Goal: Information Seeking & Learning: Learn about a topic

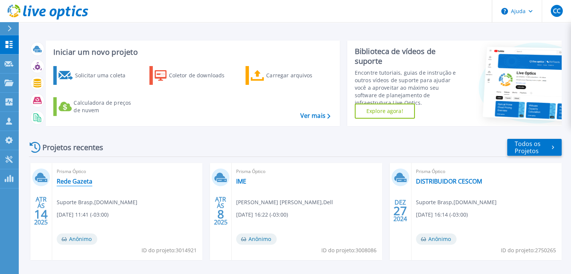
click at [86, 179] on font "Rede Gazeta" at bounding box center [75, 181] width 36 height 8
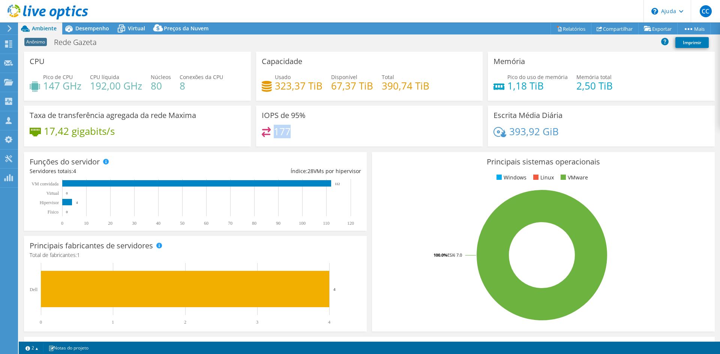
drag, startPoint x: 273, startPoint y: 129, endPoint x: 294, endPoint y: 131, distance: 21.9
click at [294, 131] on div "177" at bounding box center [370, 135] width 216 height 16
click at [96, 31] on font "Desempenho" at bounding box center [92, 28] width 34 height 7
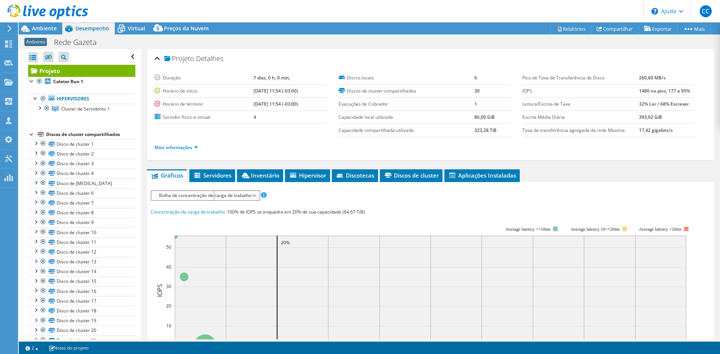
click at [214, 195] on font "Bolha de concentração de carga de trabalho" at bounding box center [205, 195] width 93 height 6
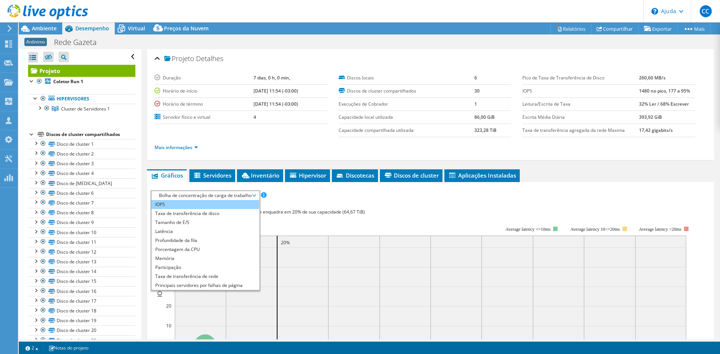
click at [179, 205] on li "IOPS" at bounding box center [206, 204] width 108 height 9
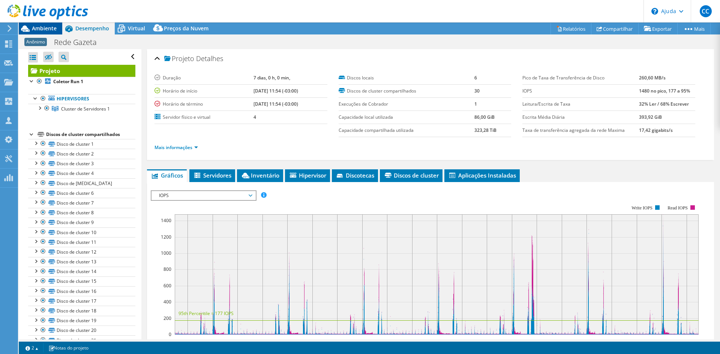
click at [44, 31] on font "Ambiente" at bounding box center [44, 28] width 25 height 7
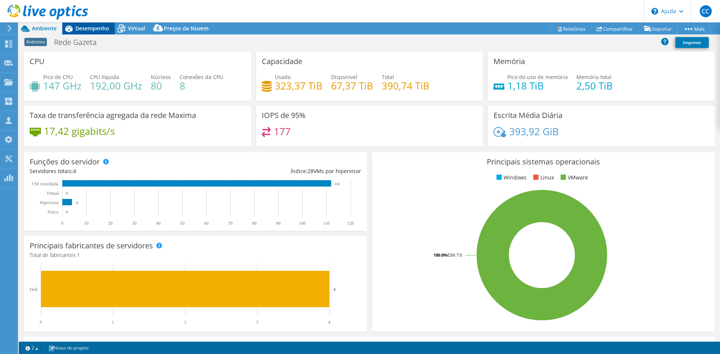
click at [86, 32] on font "Desempenho" at bounding box center [92, 28] width 34 height 7
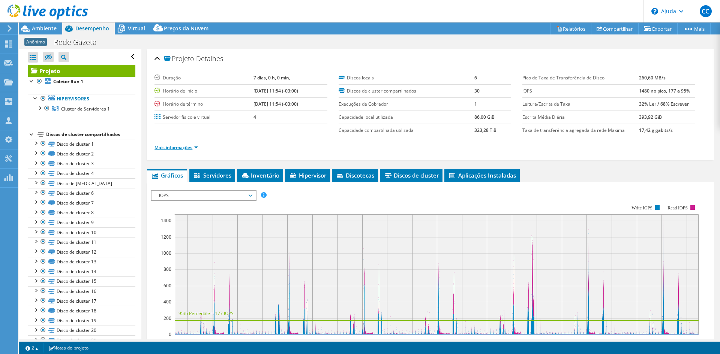
click at [169, 145] on font "Mais informações" at bounding box center [174, 147] width 38 height 6
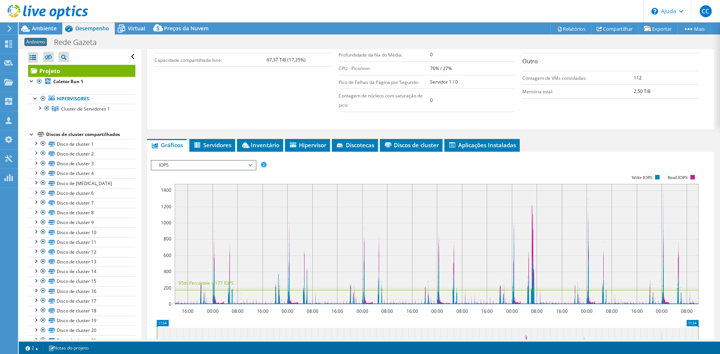
scroll to position [188, 0]
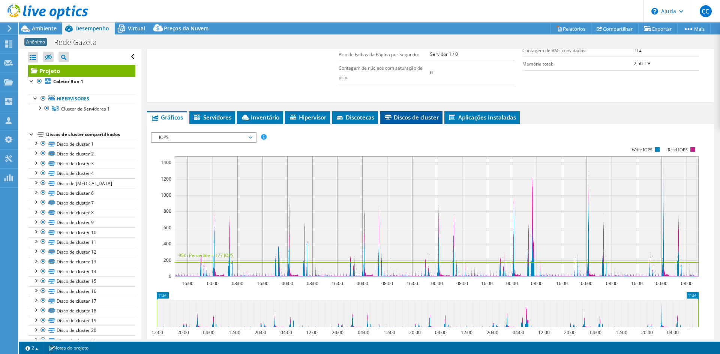
click at [433, 119] on font "Discos de cluster" at bounding box center [416, 118] width 45 height 8
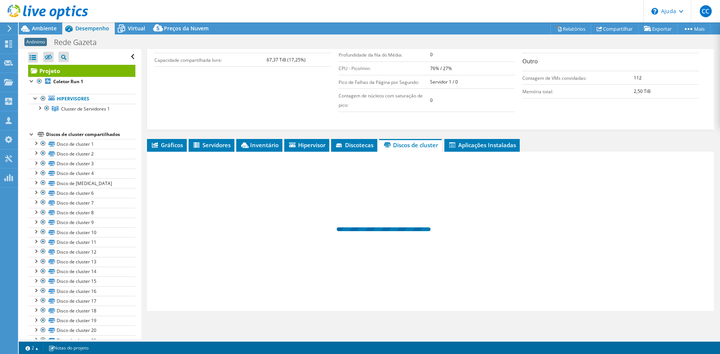
scroll to position [160, 0]
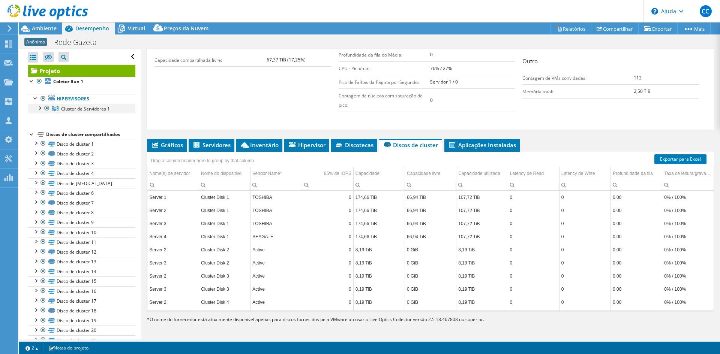
click at [41, 110] on div at bounding box center [40, 108] width 8 height 8
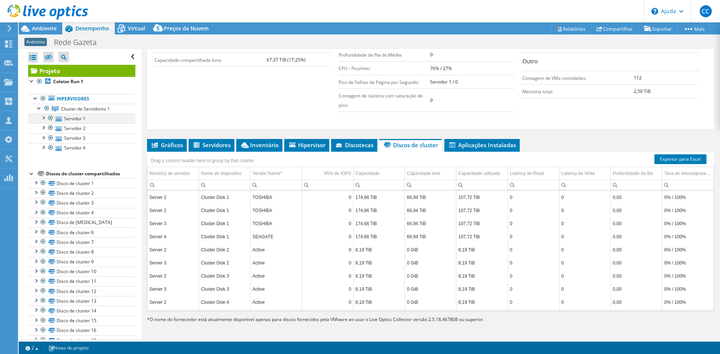
click at [51, 119] on div at bounding box center [51, 118] width 8 height 9
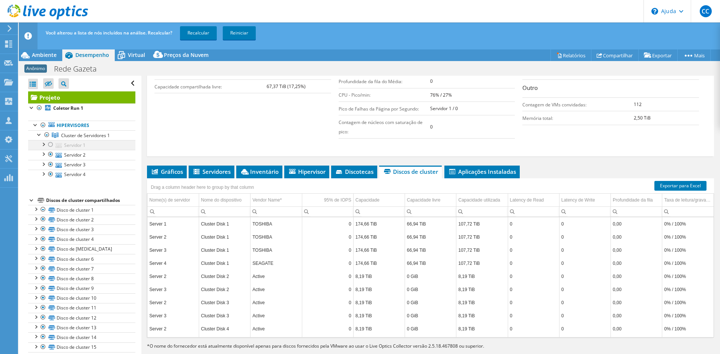
click at [51, 143] on div at bounding box center [51, 144] width 8 height 9
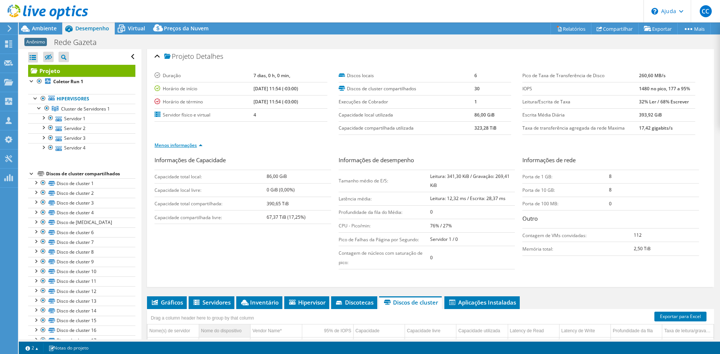
scroll to position [0, 0]
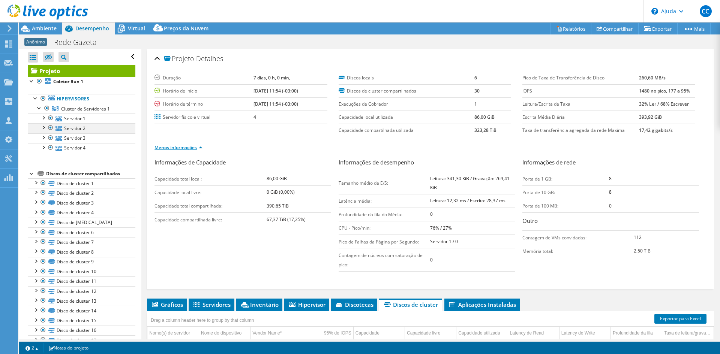
click at [50, 127] on div at bounding box center [51, 127] width 8 height 9
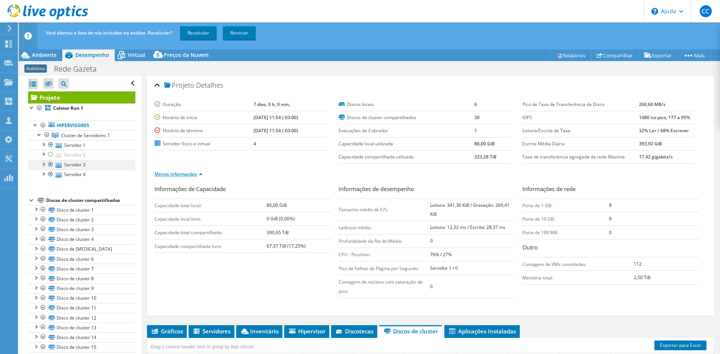
click at [51, 163] on div at bounding box center [51, 164] width 8 height 9
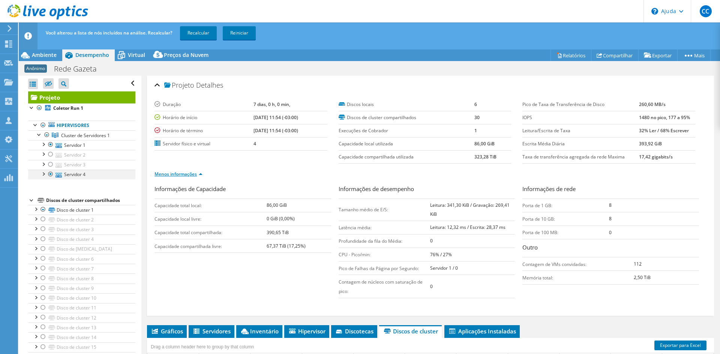
click at [49, 176] on div at bounding box center [51, 174] width 8 height 9
click at [50, 155] on div at bounding box center [51, 154] width 8 height 9
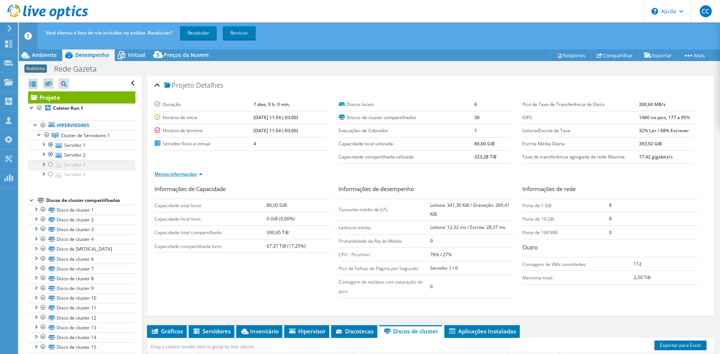
click at [50, 164] on div at bounding box center [51, 164] width 8 height 9
click at [51, 173] on div at bounding box center [51, 174] width 8 height 9
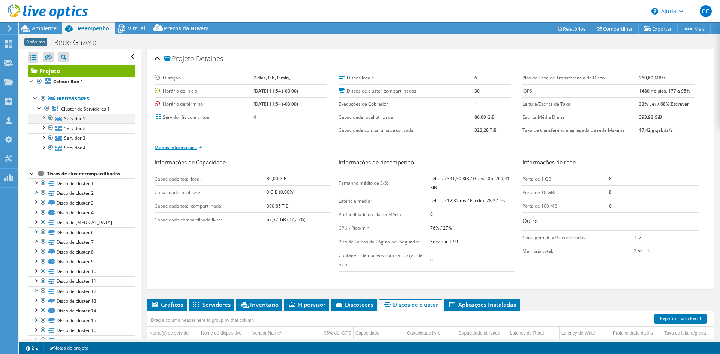
click at [51, 119] on div at bounding box center [51, 118] width 8 height 9
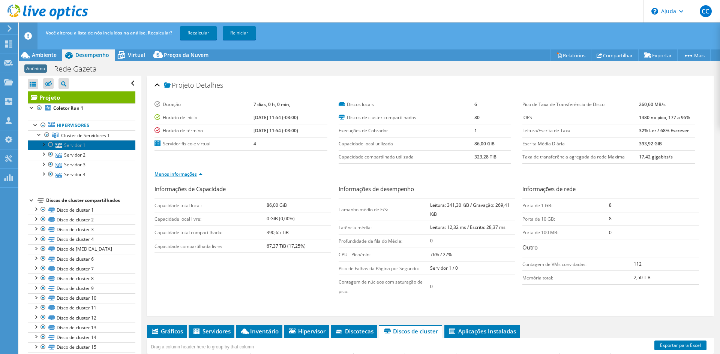
click at [73, 147] on font "Servidor 1" at bounding box center [74, 145] width 21 height 6
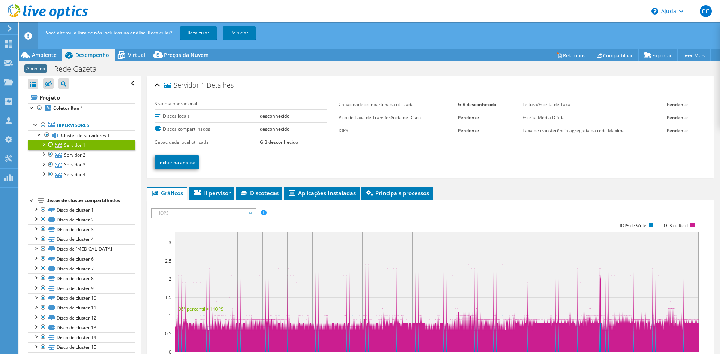
click at [73, 147] on font "Servidor 1" at bounding box center [74, 145] width 21 height 6
click at [76, 155] on font "Servidor 2" at bounding box center [74, 155] width 21 height 6
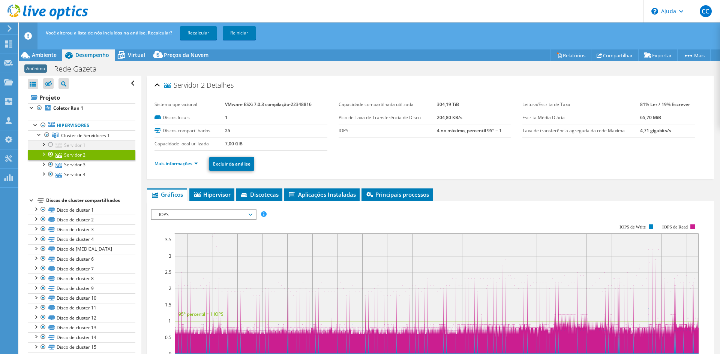
click at [49, 145] on div at bounding box center [51, 144] width 8 height 9
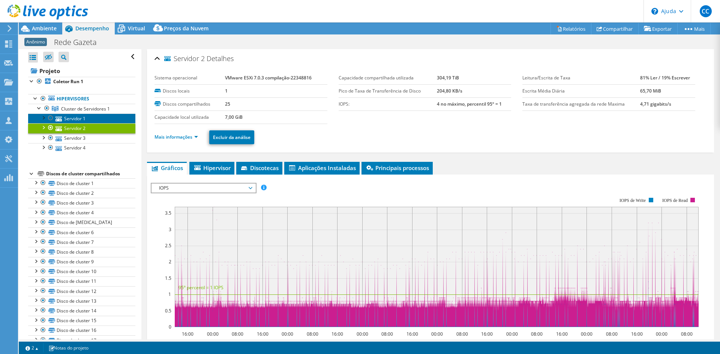
click at [67, 119] on font "Servidor 1" at bounding box center [74, 119] width 21 height 6
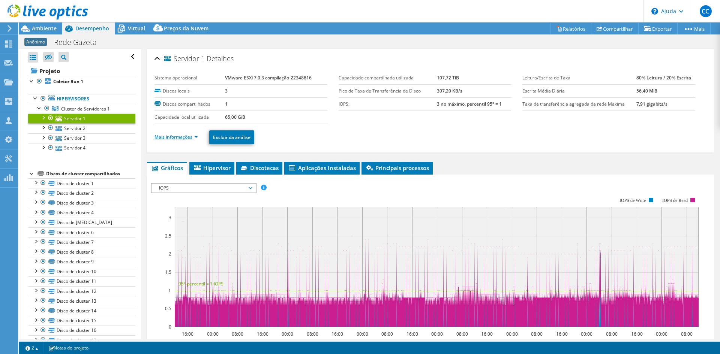
click at [173, 140] on font "Mais informações" at bounding box center [174, 137] width 38 height 6
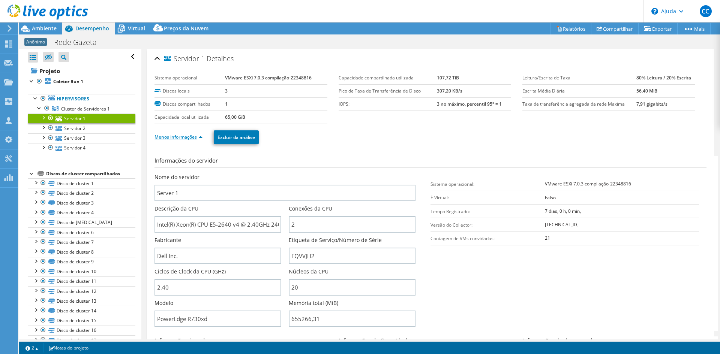
click at [44, 118] on div at bounding box center [43, 118] width 8 height 8
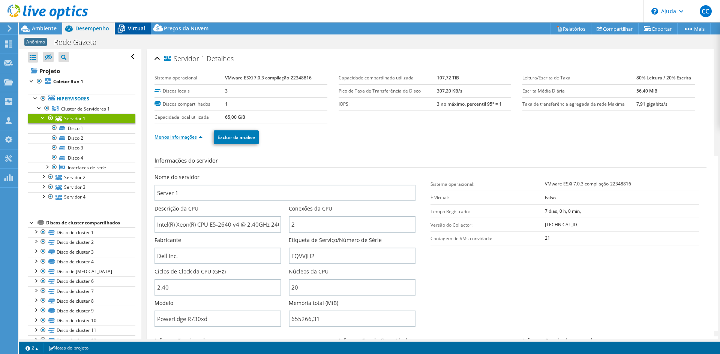
click at [132, 27] on font "Virtual" at bounding box center [136, 28] width 17 height 7
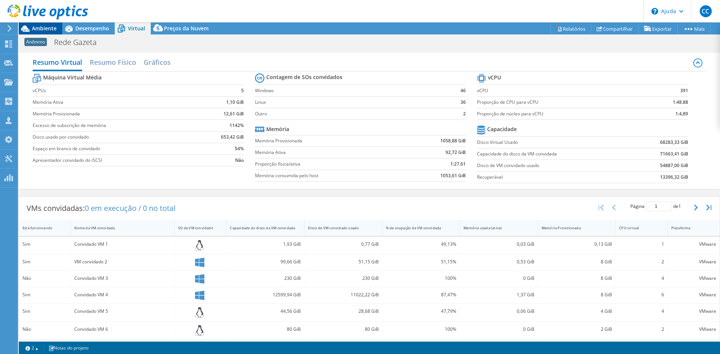
click at [47, 25] on font "Ambiente" at bounding box center [44, 28] width 25 height 7
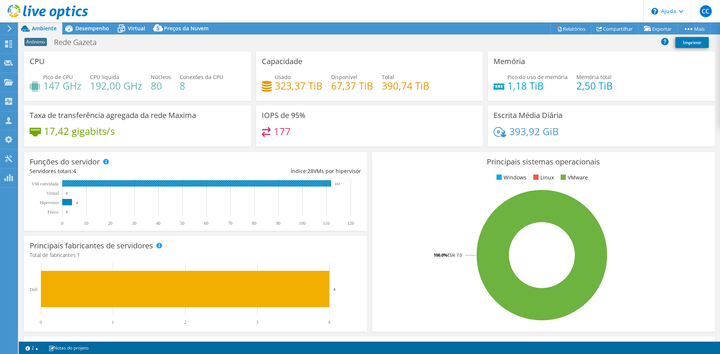
drag, startPoint x: 339, startPoint y: 183, endPoint x: 331, endPoint y: 183, distance: 8.3
click at [331, 183] on icon "0 10 20 30 40 50 60 70 80 90 100 110 120 Físico Hipervisor Virtual VM convidada…" at bounding box center [194, 202] width 329 height 47
drag, startPoint x: 334, startPoint y: 184, endPoint x: 342, endPoint y: 185, distance: 8.0
click at [342, 185] on rect at bounding box center [194, 202] width 329 height 47
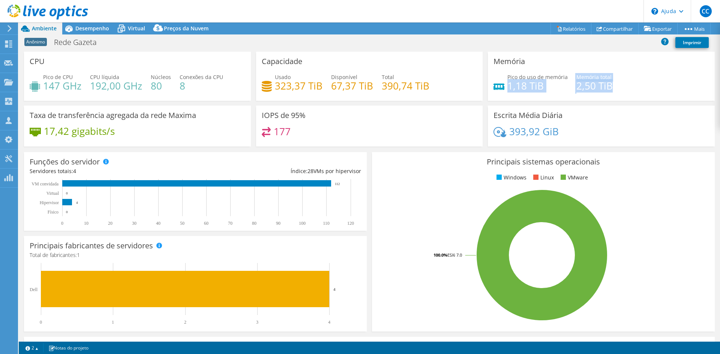
drag, startPoint x: 505, startPoint y: 85, endPoint x: 614, endPoint y: 83, distance: 109.5
click at [576, 83] on div "Pico do uso de memória 1,18 TiB Memória total 2,50 TiB" at bounding box center [602, 85] width 216 height 24
click at [576, 98] on div "Memória Pico do uso de memória 1,18 TiB Memória total 2,50 TiB" at bounding box center [601, 76] width 227 height 49
drag, startPoint x: 572, startPoint y: 85, endPoint x: 620, endPoint y: 85, distance: 48.0
click at [576, 85] on div "Pico do uso de memória 1,18 TiB Memória total 2,50 TiB" at bounding box center [602, 85] width 216 height 24
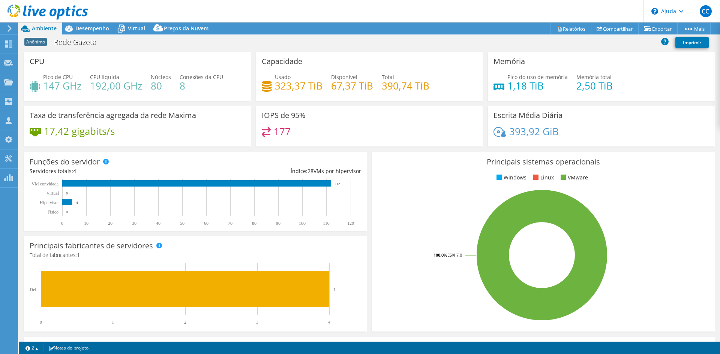
click at [521, 93] on div "Pico do uso de memória 1,18 TiB Memória total 2,50 TiB" at bounding box center [602, 85] width 216 height 24
drag, startPoint x: 505, startPoint y: 83, endPoint x: 544, endPoint y: 86, distance: 39.1
click at [544, 86] on h4 "1,18 TiB" at bounding box center [538, 86] width 60 height 8
click at [87, 31] on font "Desempenho" at bounding box center [92, 28] width 34 height 7
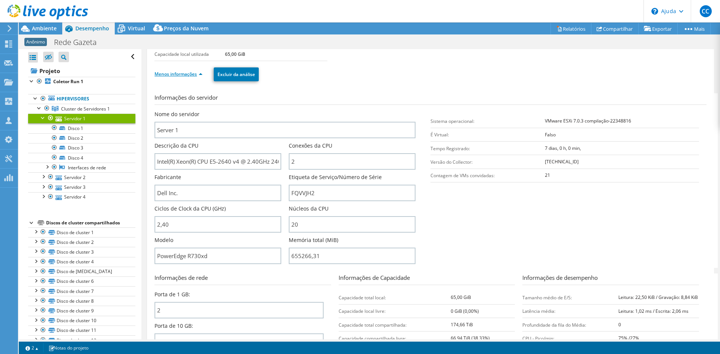
scroll to position [150, 0]
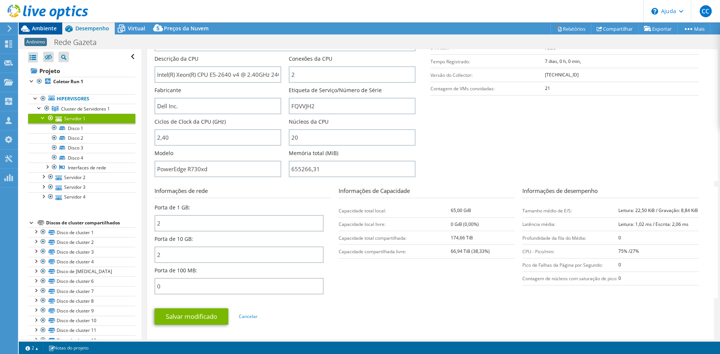
click at [41, 30] on font "Ambiente" at bounding box center [44, 28] width 25 height 7
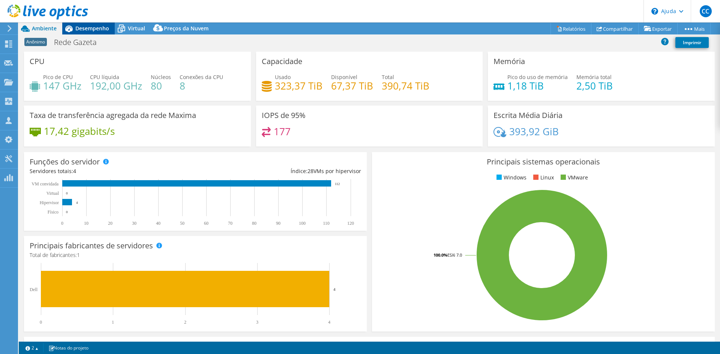
click at [85, 28] on font "Desempenho" at bounding box center [92, 28] width 34 height 7
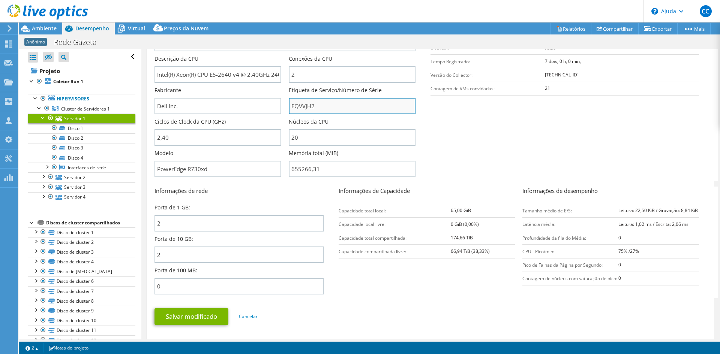
drag, startPoint x: 318, startPoint y: 105, endPoint x: 288, endPoint y: 105, distance: 30.0
click at [289, 105] on input "FQVVJH2" at bounding box center [352, 106] width 127 height 17
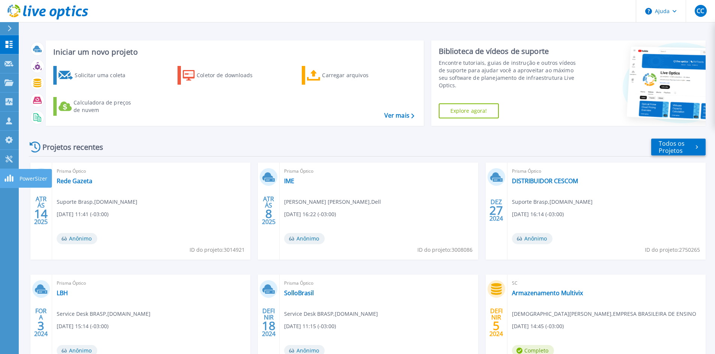
click at [14, 178] on link "PowerSizer PowerSizer" at bounding box center [9, 178] width 19 height 19
click at [23, 179] on font "PowerSizer" at bounding box center [34, 178] width 28 height 7
